Goal: Task Accomplishment & Management: Manage account settings

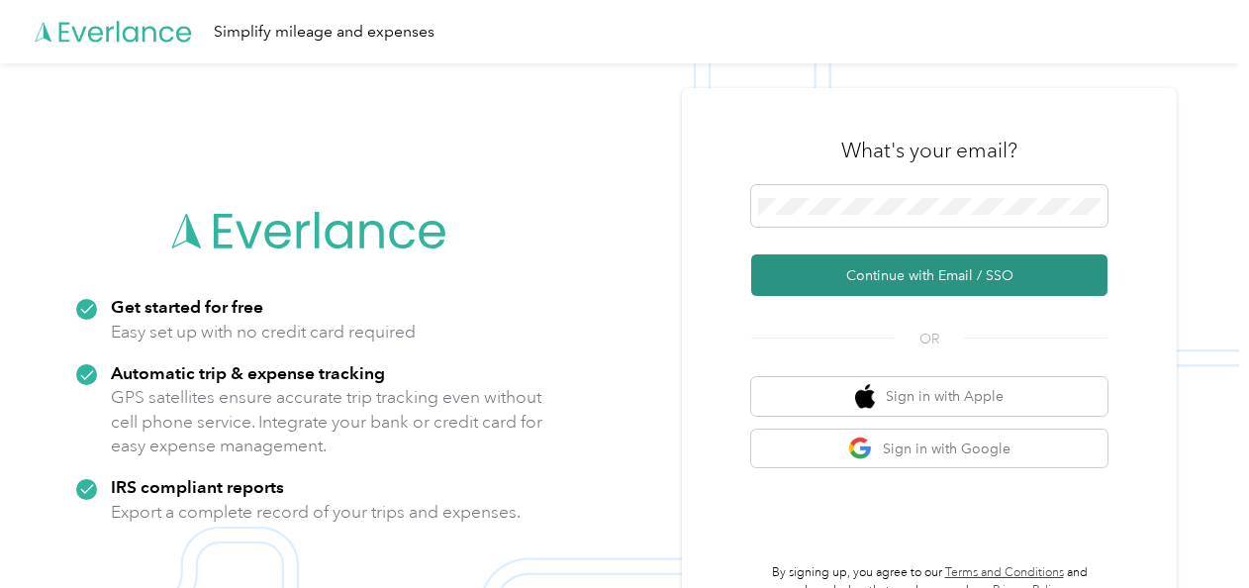
click at [905, 277] on button "Continue with Email / SSO" at bounding box center [929, 275] width 356 height 42
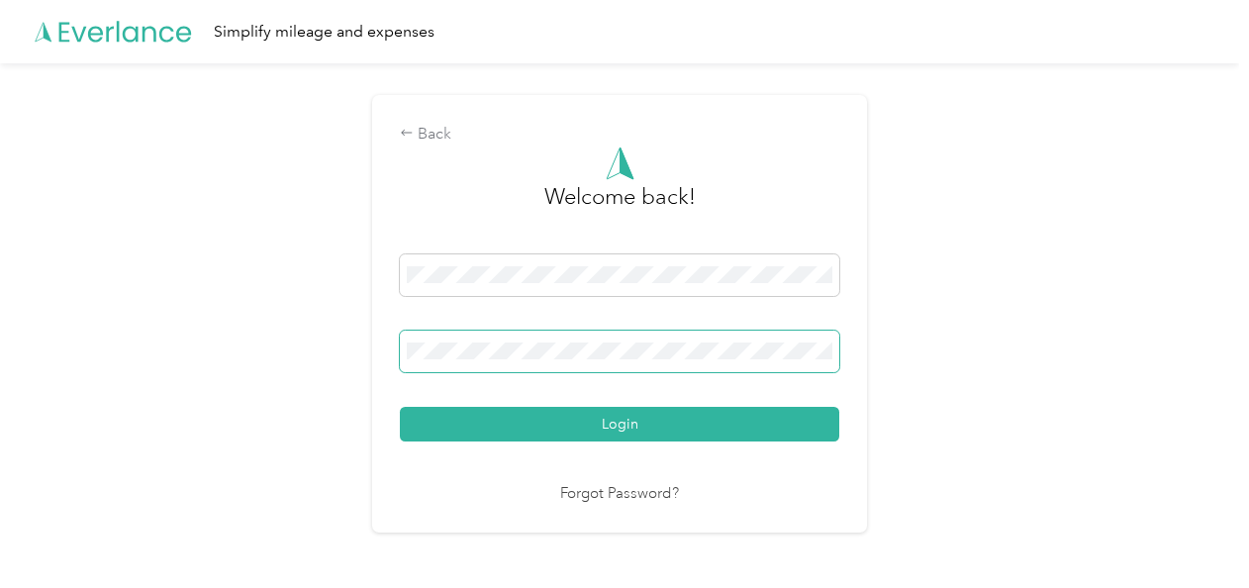
click at [679, 361] on span at bounding box center [619, 352] width 439 height 42
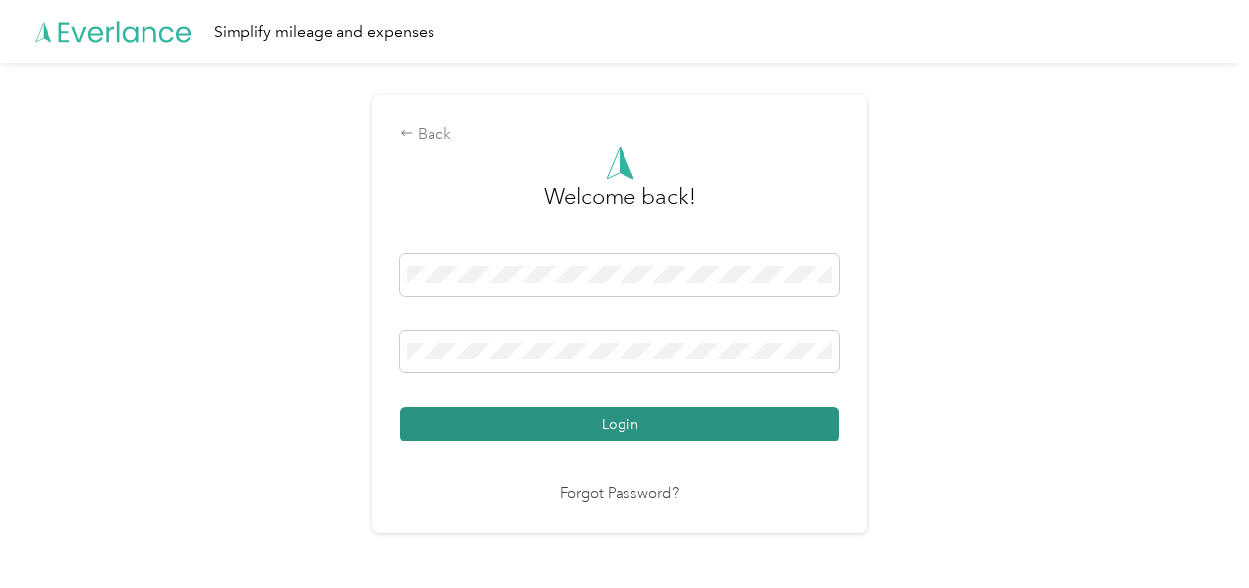
click at [620, 425] on button "Login" at bounding box center [619, 424] width 439 height 35
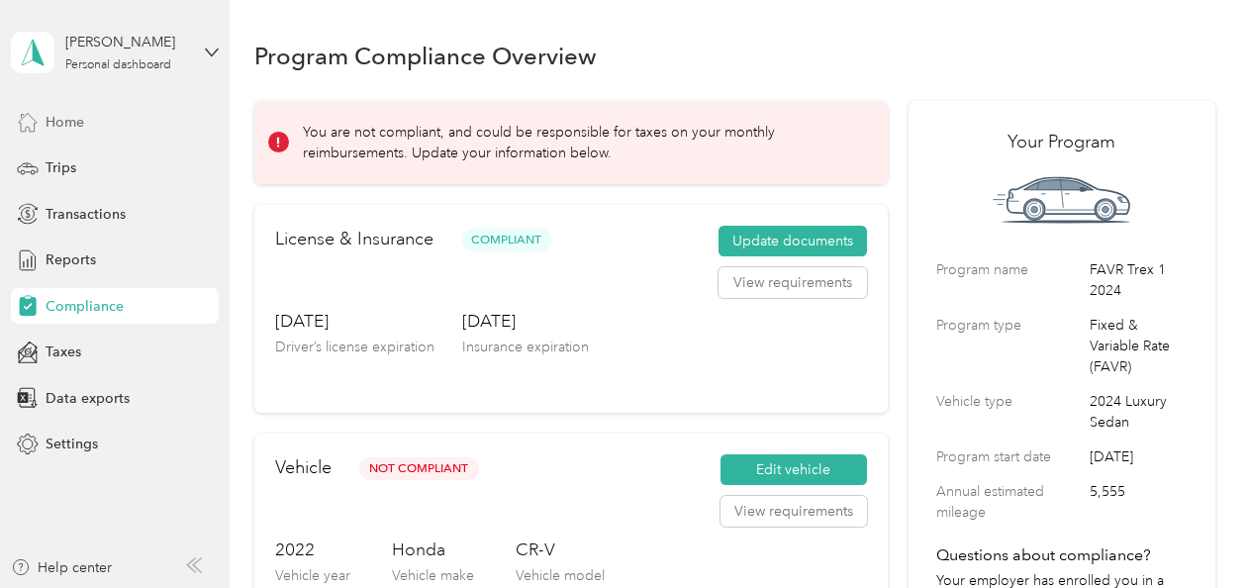
click at [62, 121] on span "Home" at bounding box center [65, 122] width 39 height 21
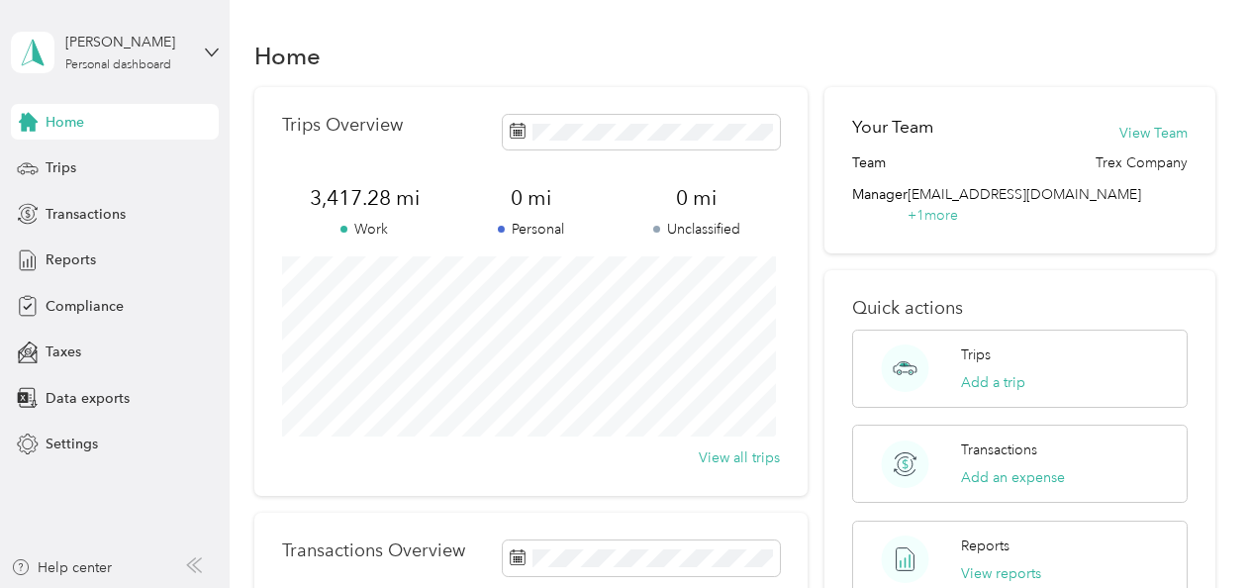
click at [62, 121] on span "Home" at bounding box center [65, 122] width 39 height 21
click at [77, 262] on span "Reports" at bounding box center [71, 259] width 50 height 21
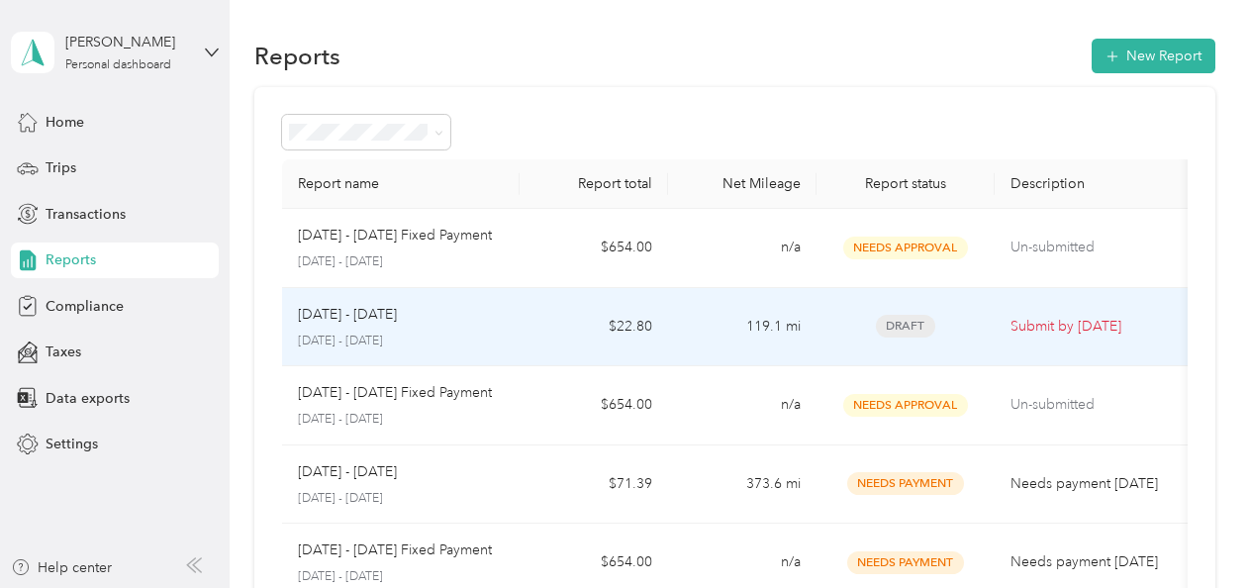
click at [338, 311] on p "[DATE] - [DATE]" at bounding box center [347, 315] width 99 height 22
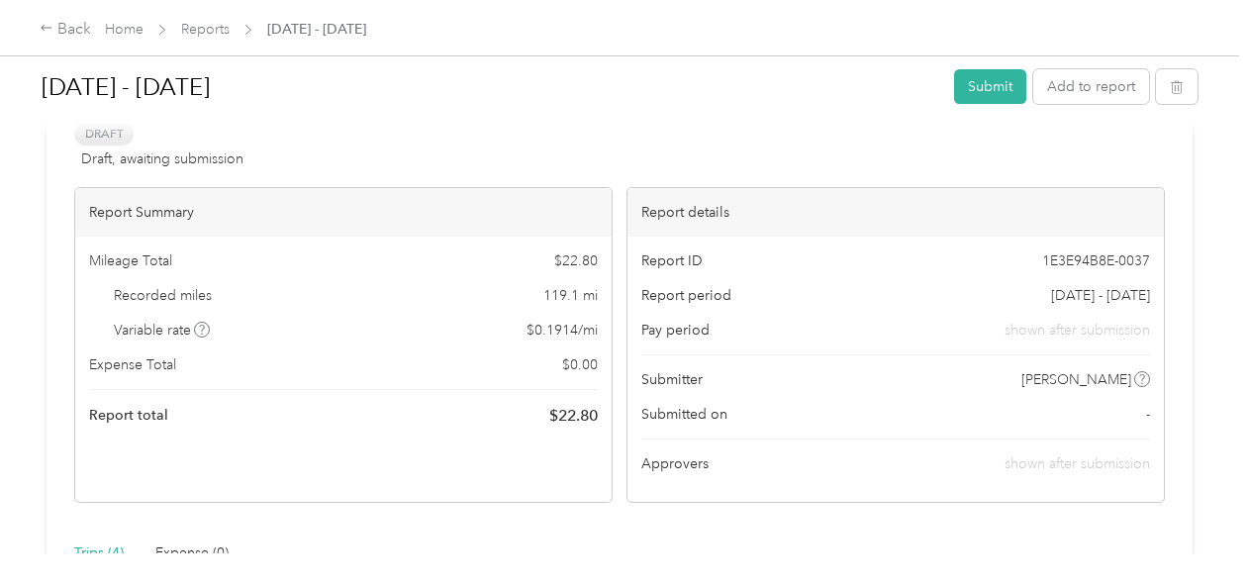
scroll to position [104, 0]
click at [69, 32] on div "Back" at bounding box center [65, 30] width 51 height 24
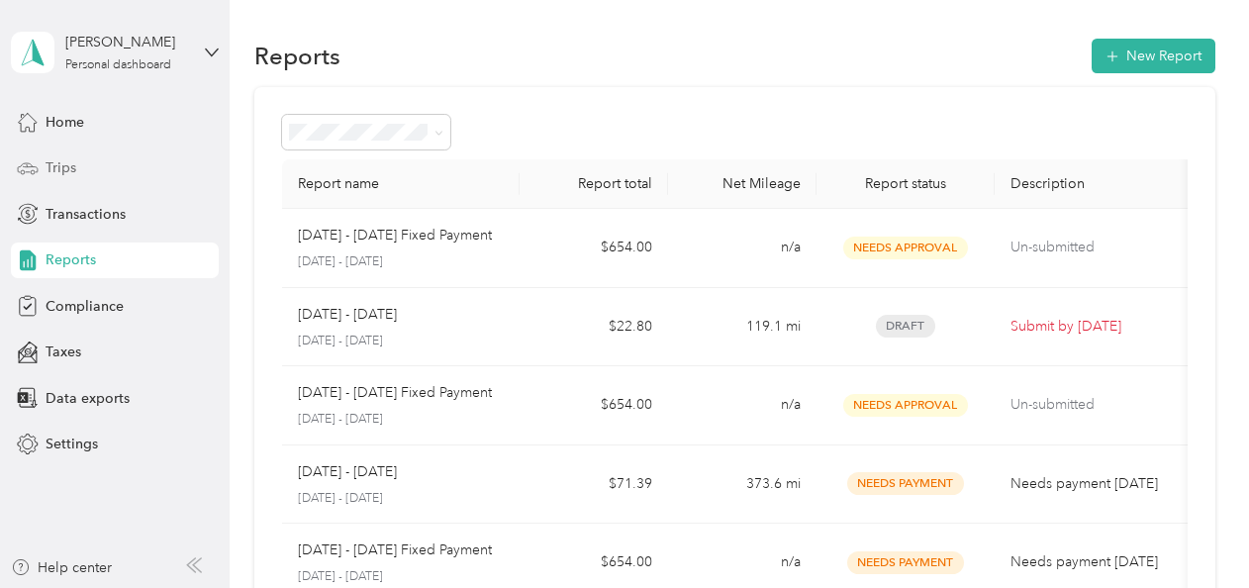
click at [58, 173] on span "Trips" at bounding box center [61, 167] width 31 height 21
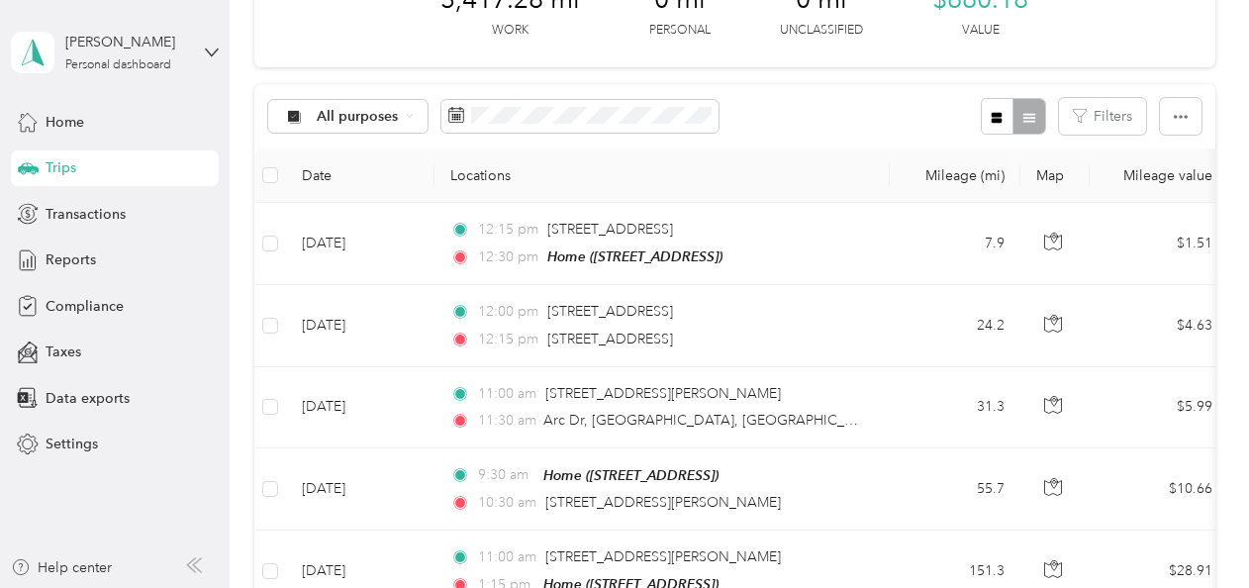
scroll to position [132, 0]
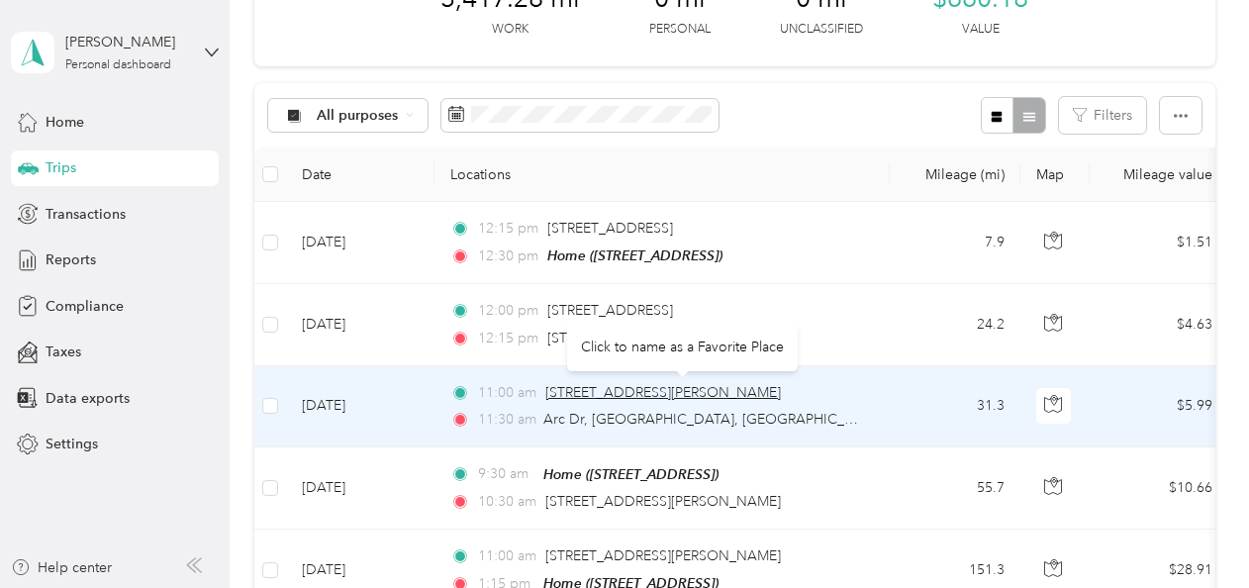
click at [620, 390] on span "[STREET_ADDRESS][PERSON_NAME]" at bounding box center [663, 392] width 236 height 17
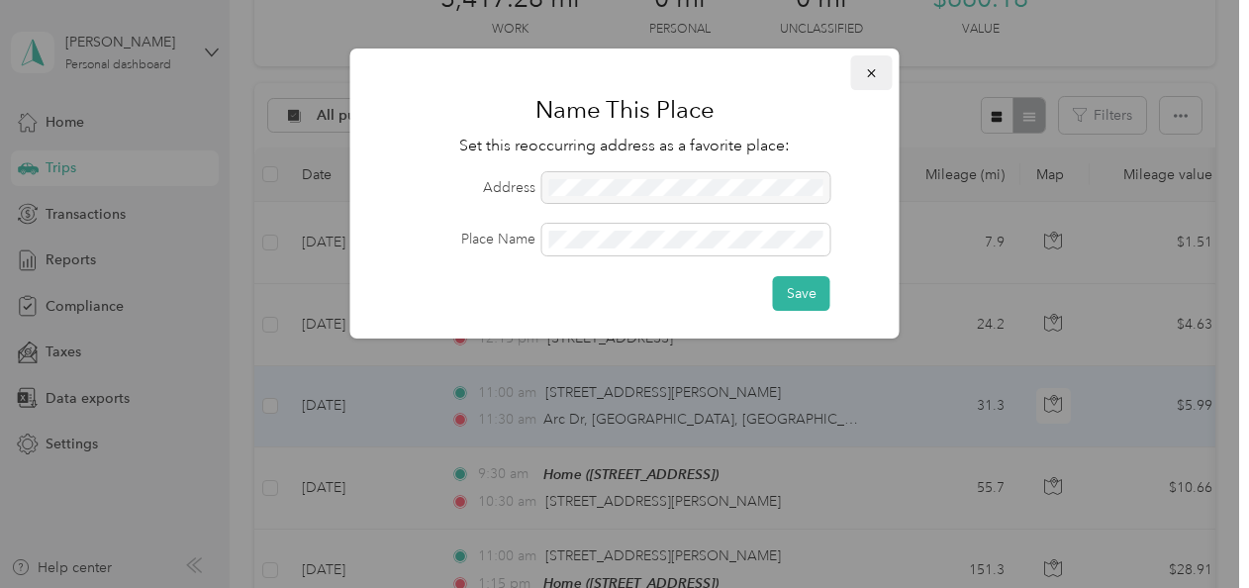
click at [871, 73] on icon "button" at bounding box center [871, 73] width 8 height 8
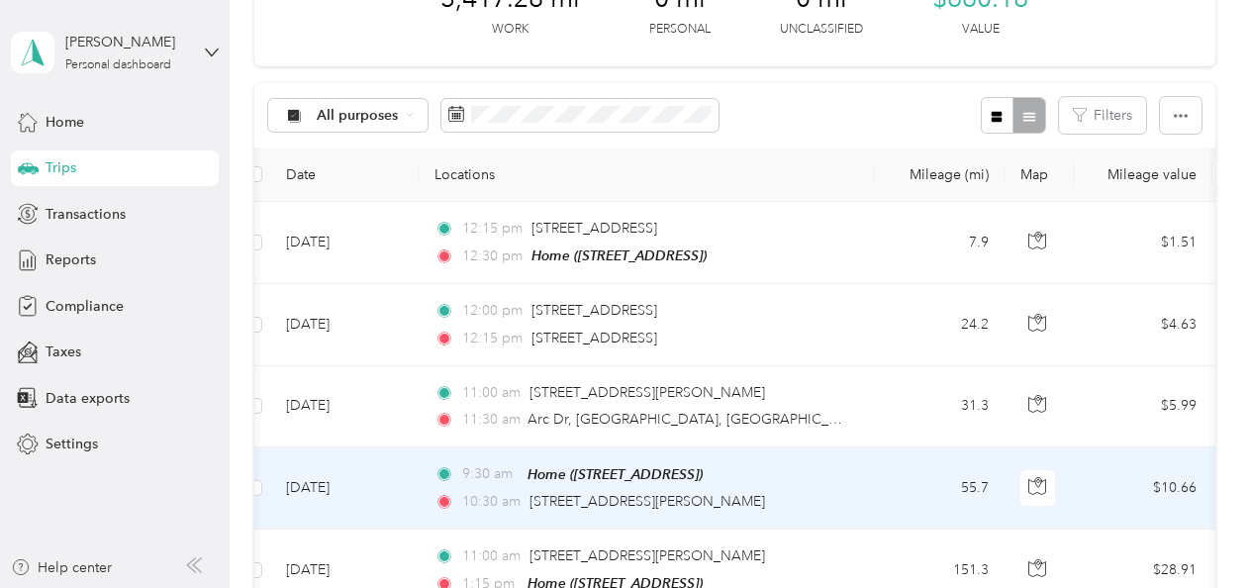
scroll to position [0, 0]
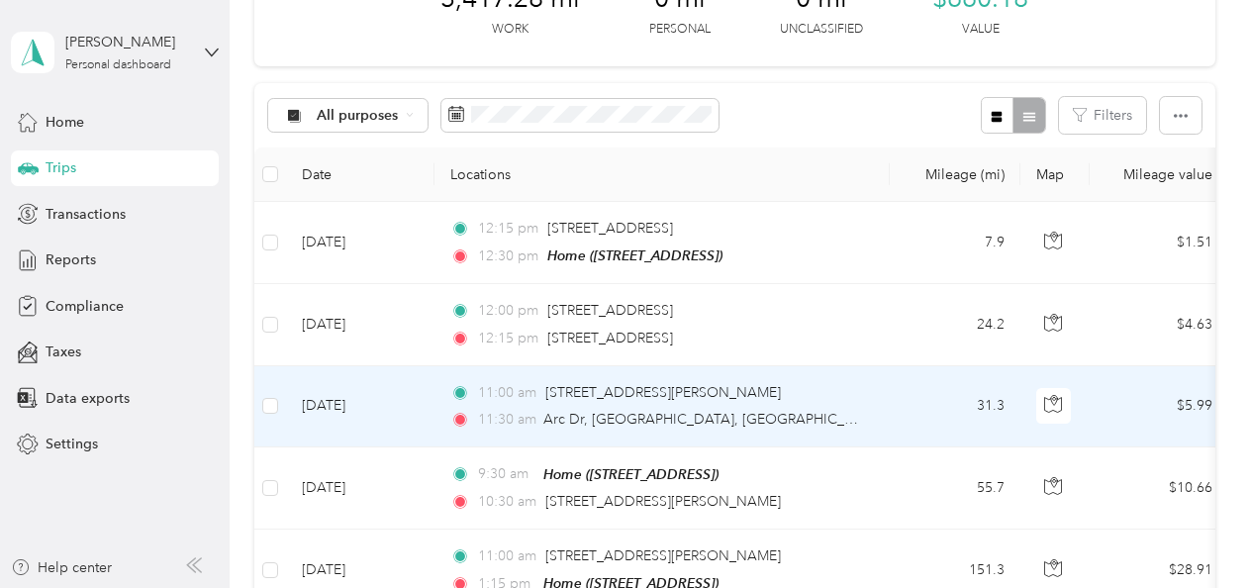
click at [337, 404] on td "[DATE]" at bounding box center [360, 406] width 148 height 81
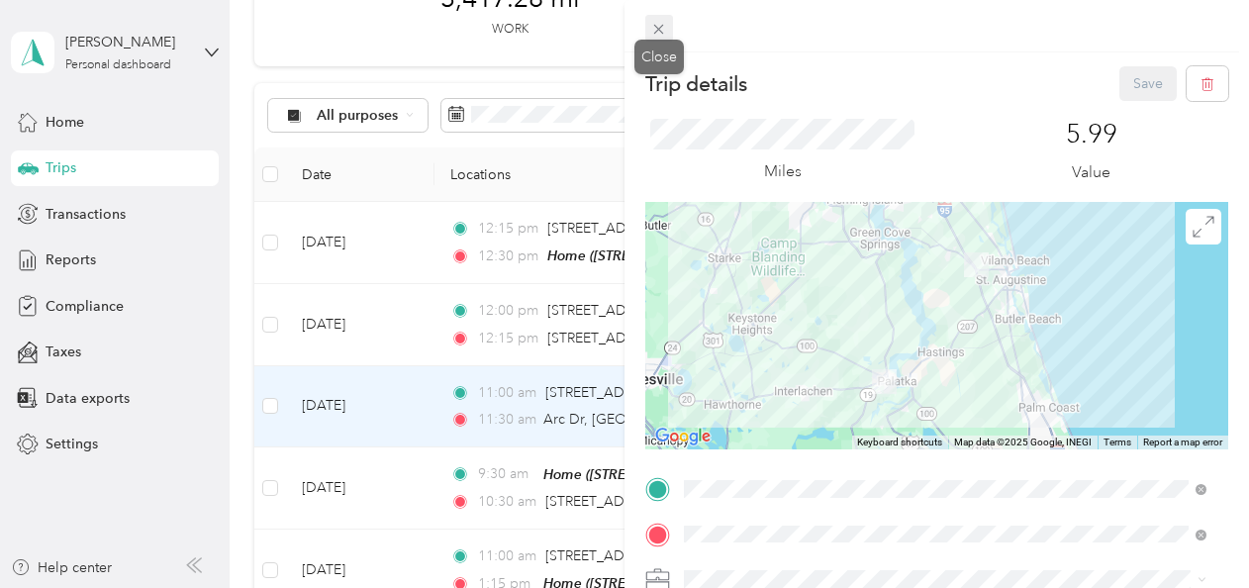
click at [653, 36] on icon at bounding box center [658, 29] width 17 height 17
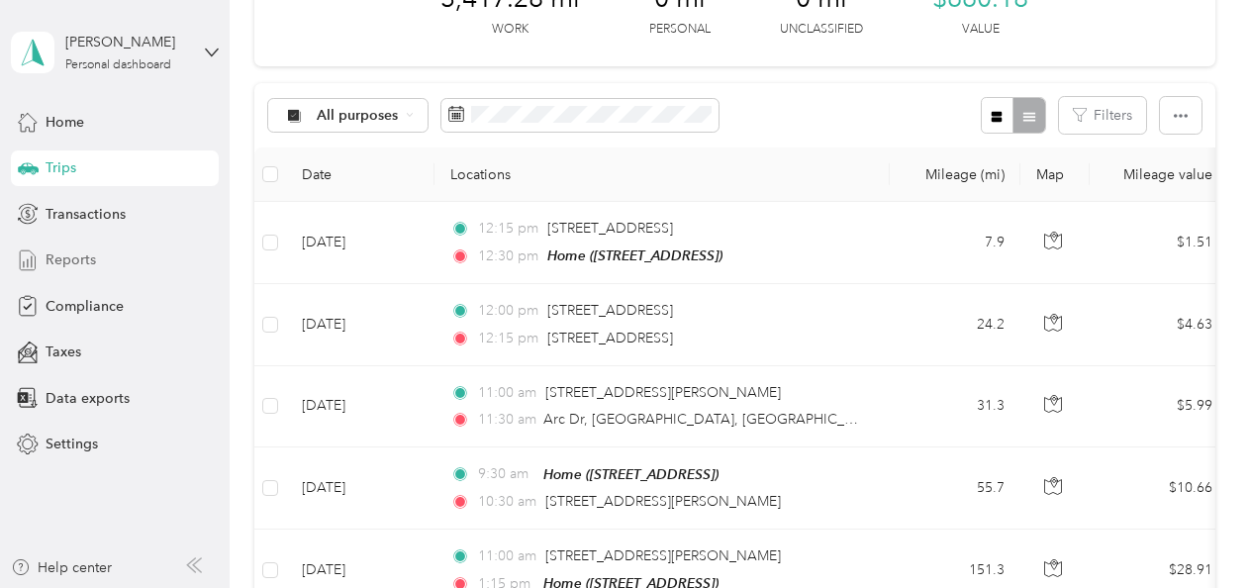
click at [79, 259] on span "Reports" at bounding box center [71, 259] width 50 height 21
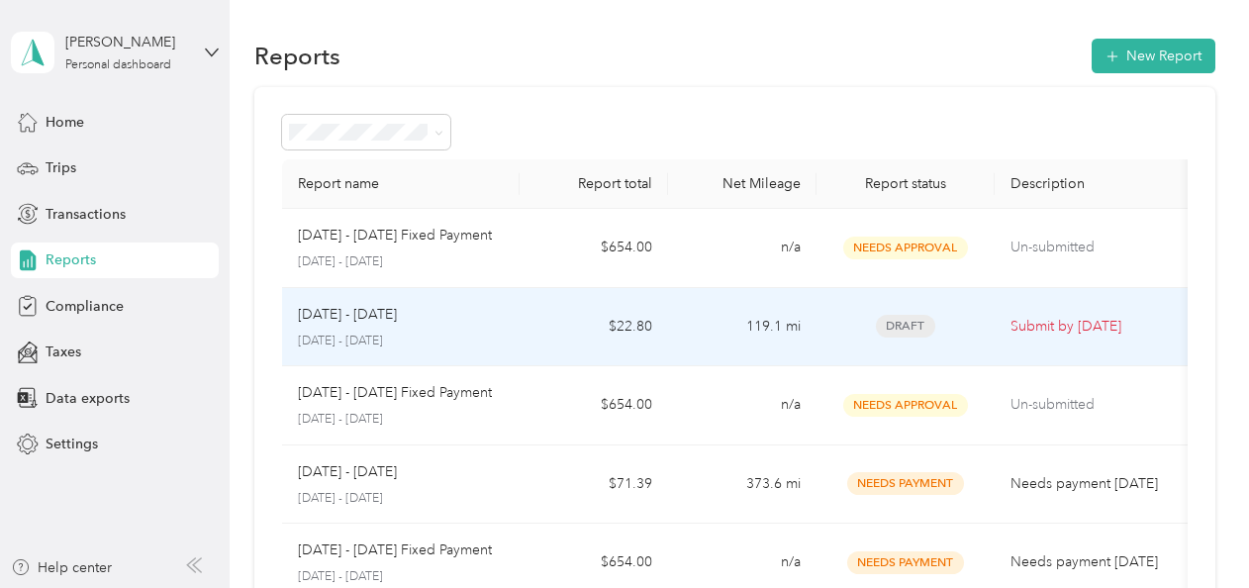
click at [360, 313] on p "[DATE] - [DATE]" at bounding box center [347, 315] width 99 height 22
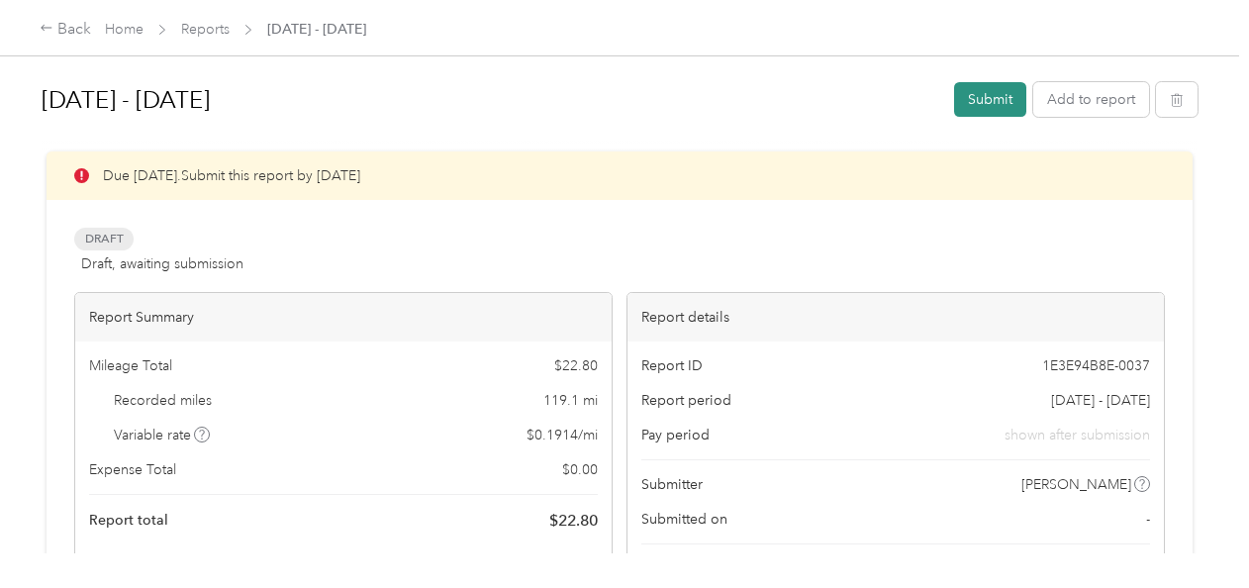
click at [997, 102] on button "Submit" at bounding box center [990, 99] width 72 height 35
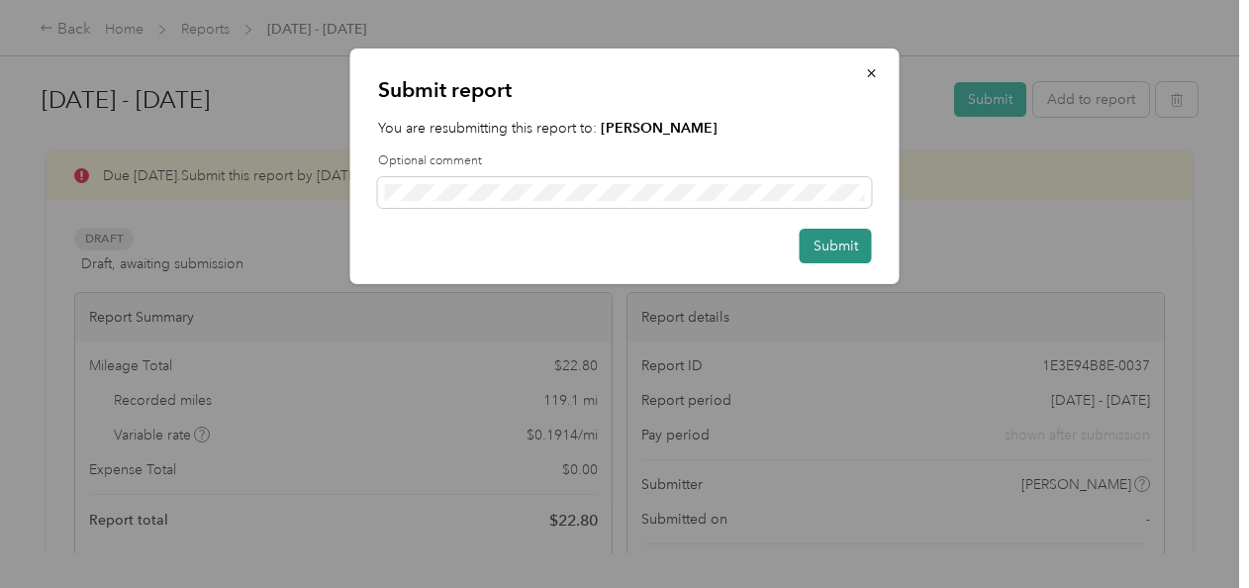
click at [823, 247] on button "Submit" at bounding box center [836, 246] width 72 height 35
